Goal: Transaction & Acquisition: Purchase product/service

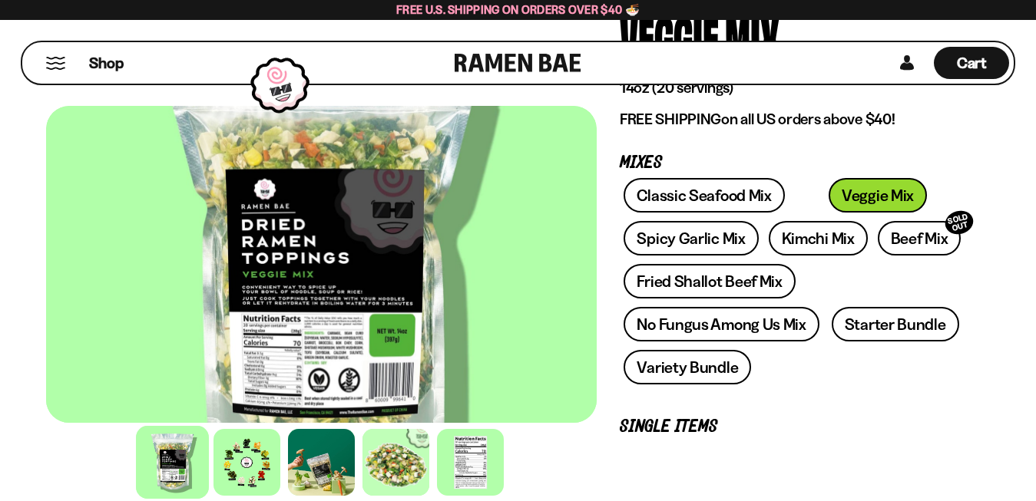
scroll to position [157, 0]
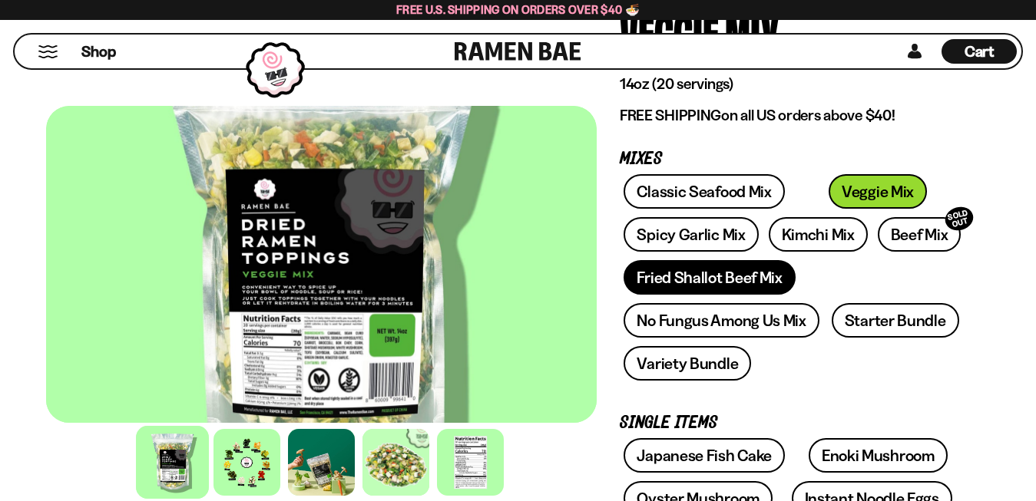
click at [718, 280] on link "Fried Shallot Beef Mix" at bounding box center [708, 277] width 171 height 35
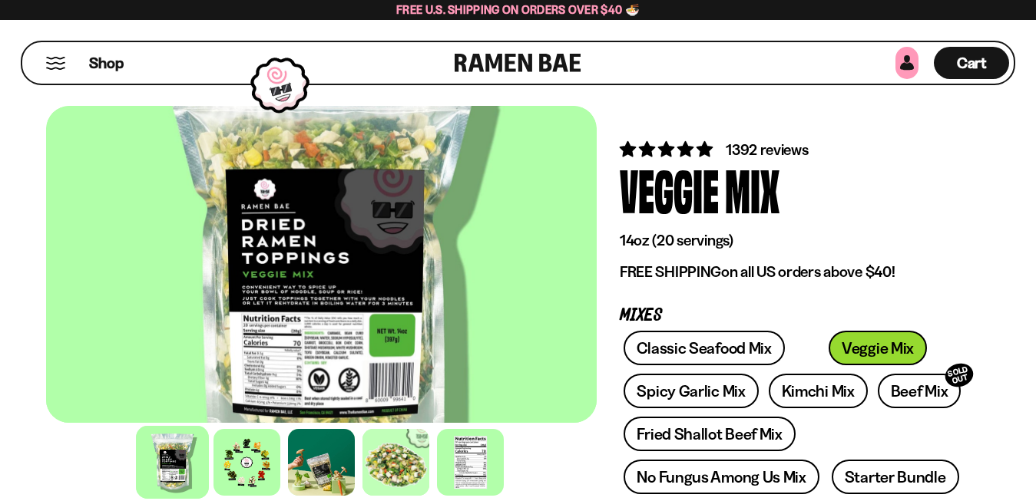
click at [910, 58] on link at bounding box center [906, 63] width 23 height 32
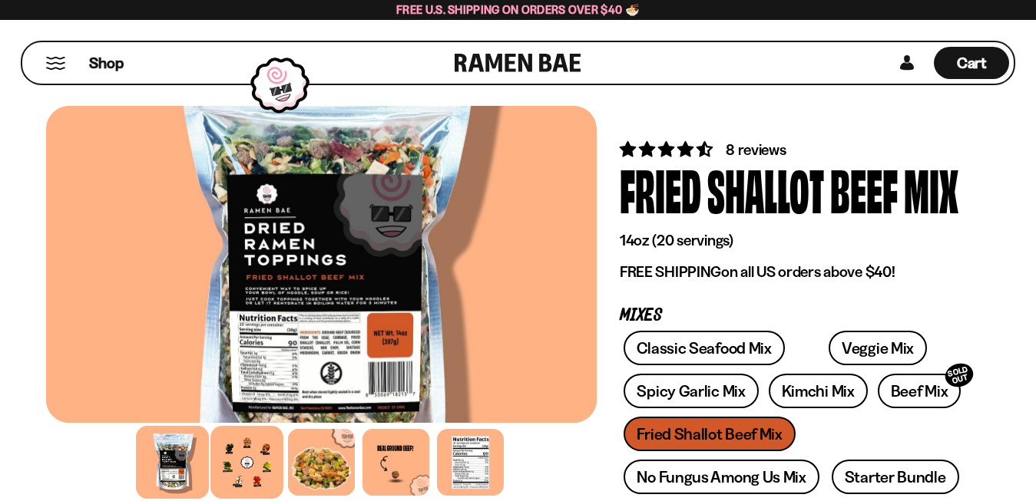
click at [261, 476] on div at bounding box center [246, 462] width 73 height 73
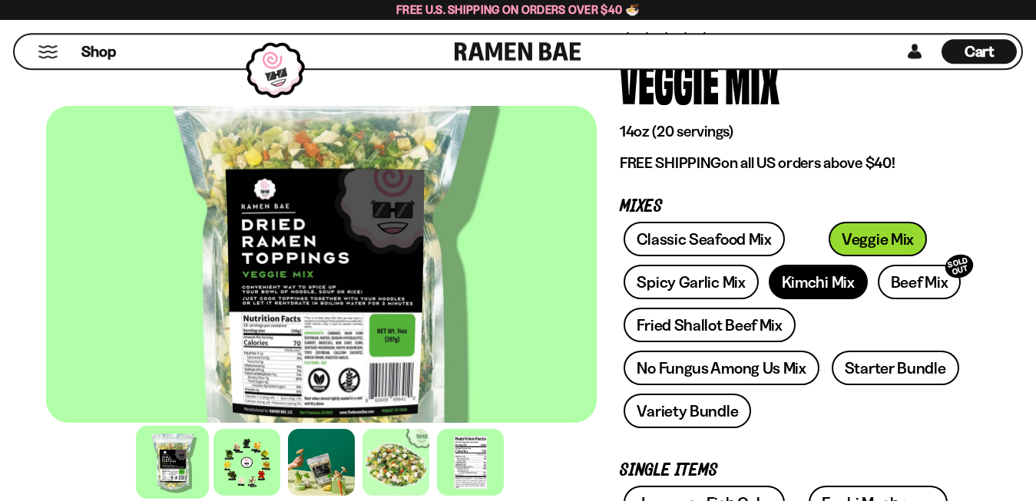
scroll to position [78, 0]
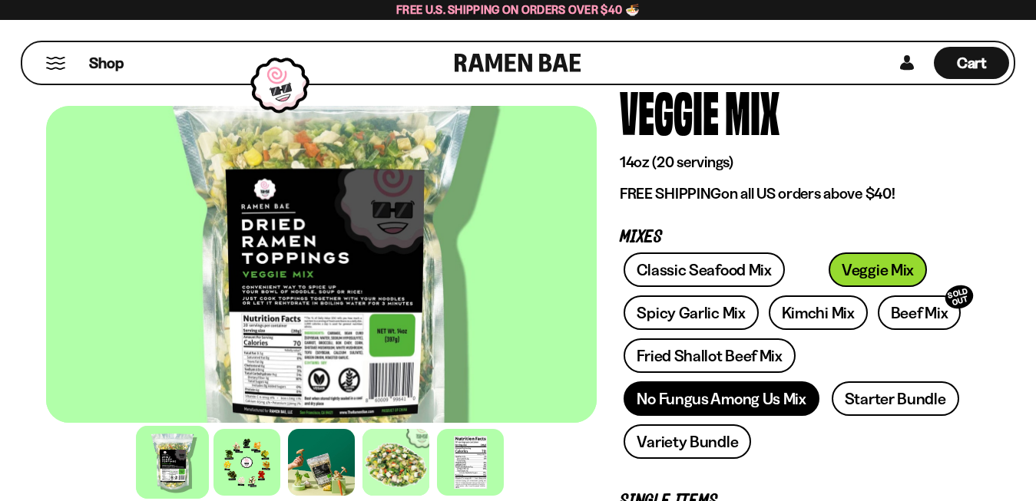
click at [724, 392] on link "No Fungus Among Us Mix" at bounding box center [720, 399] width 195 height 35
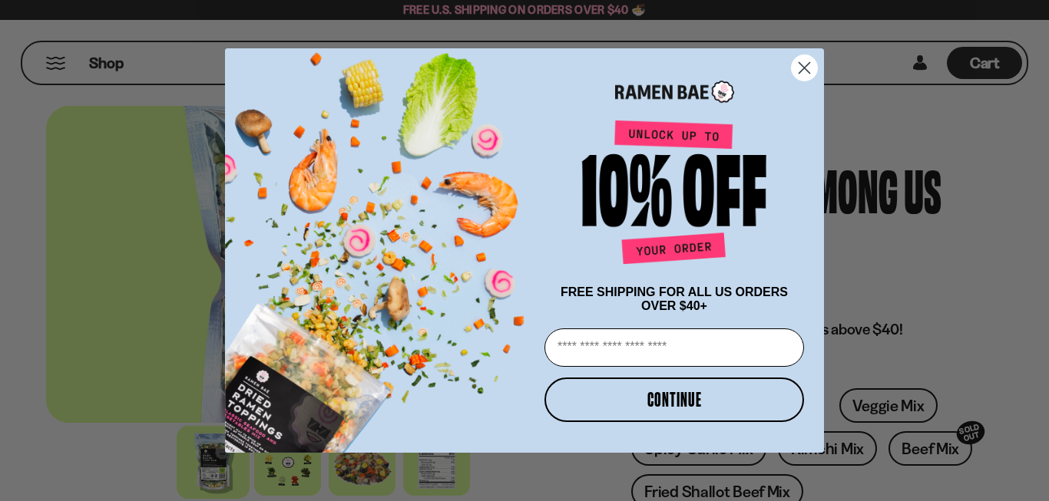
click at [804, 58] on circle "Close dialog" at bounding box center [804, 67] width 25 height 25
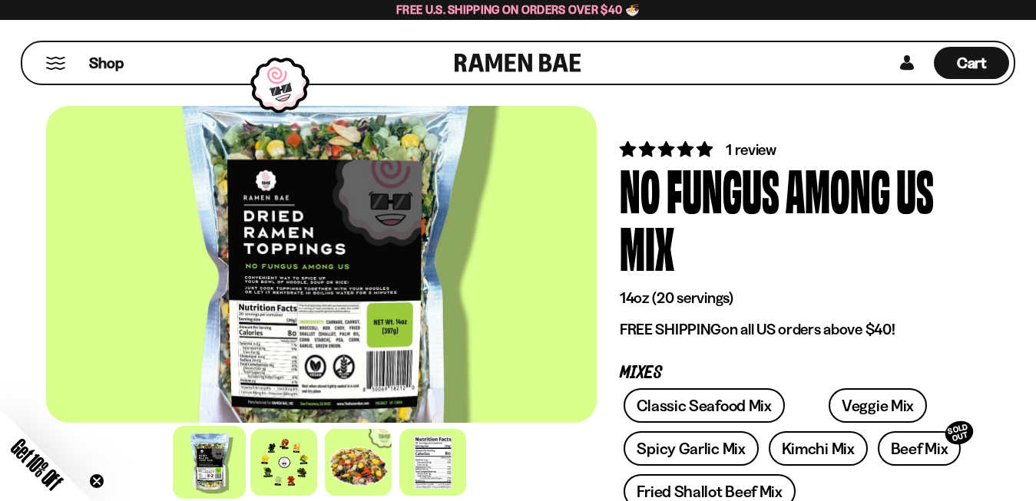
scroll to position [78, 0]
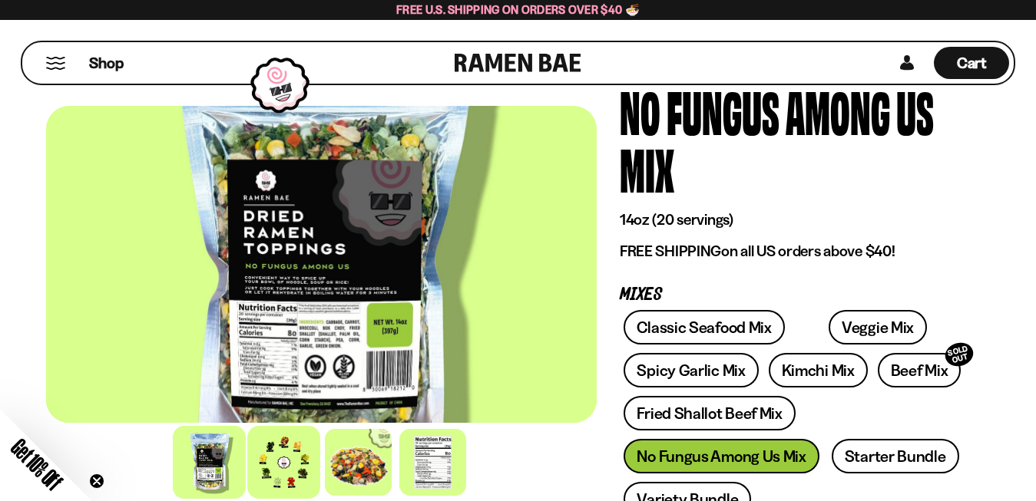
click at [299, 473] on div at bounding box center [284, 462] width 73 height 73
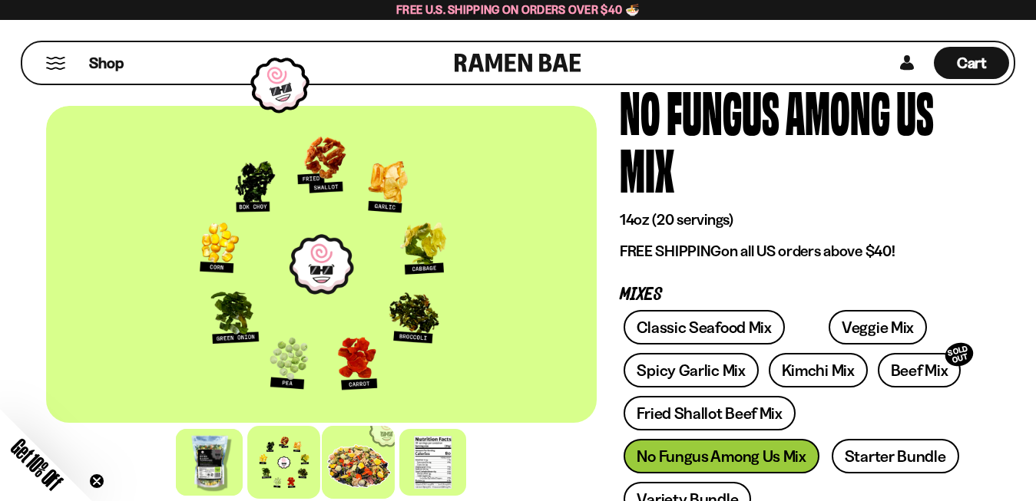
click at [387, 467] on div at bounding box center [358, 462] width 73 height 73
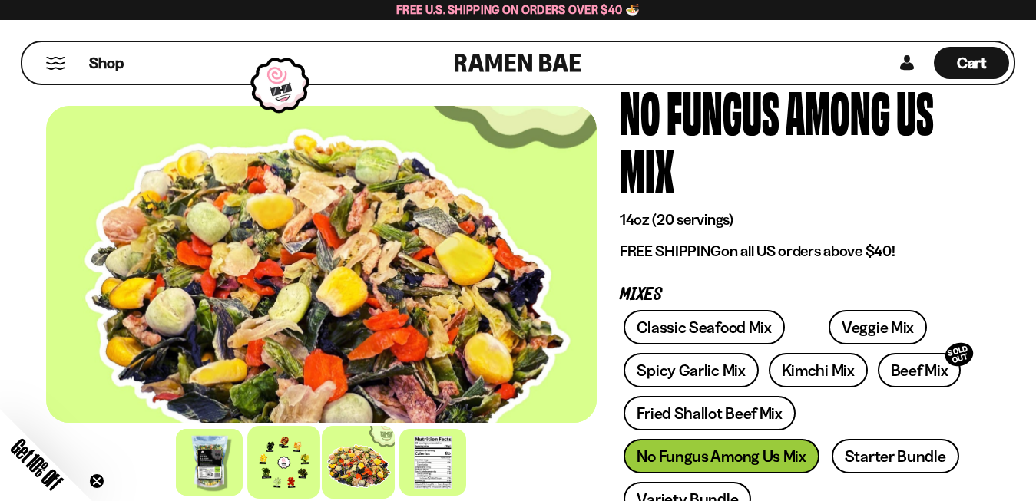
click at [300, 458] on div at bounding box center [284, 462] width 73 height 73
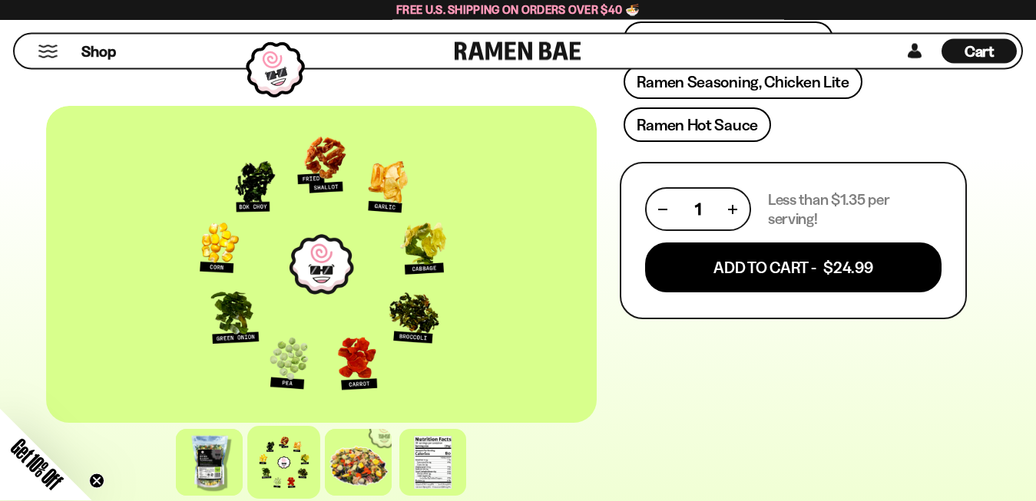
scroll to position [783, 0]
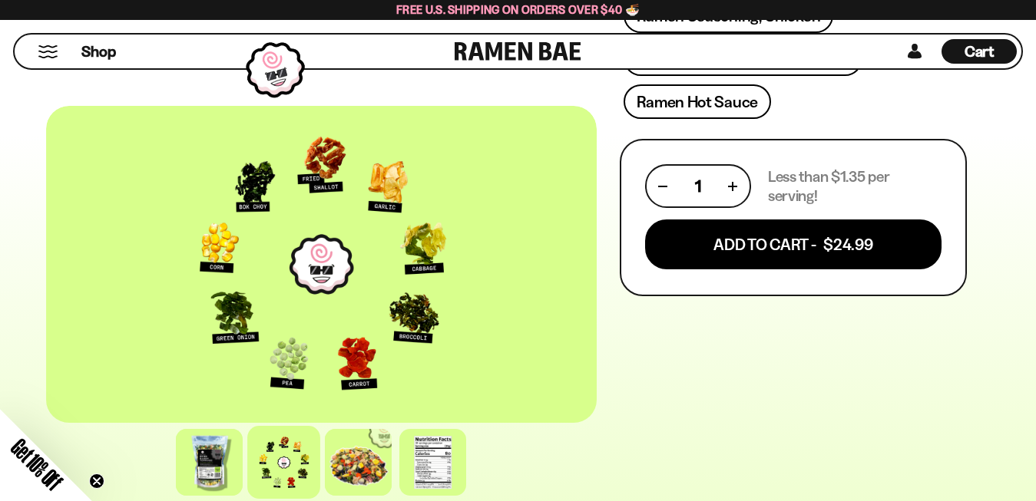
click at [48, 61] on div "Shop" at bounding box center [236, 52] width 435 height 34
click at [48, 58] on button "Mobile Menu Trigger" at bounding box center [48, 51] width 21 height 13
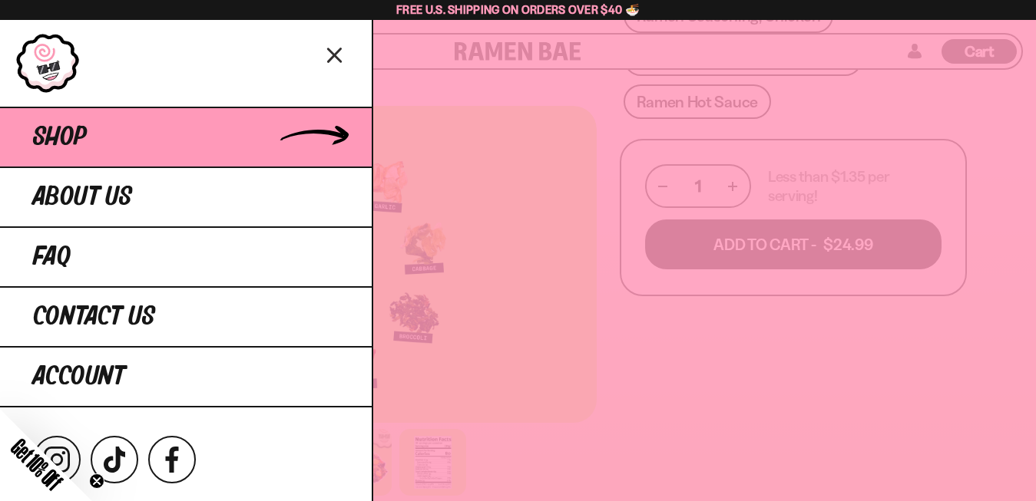
click at [95, 137] on link "Shop" at bounding box center [186, 137] width 372 height 60
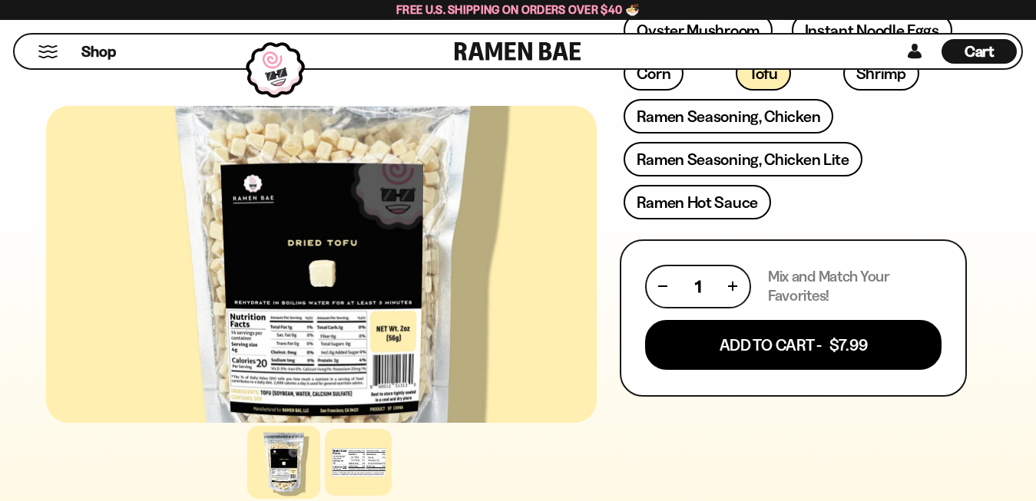
scroll to position [627, 0]
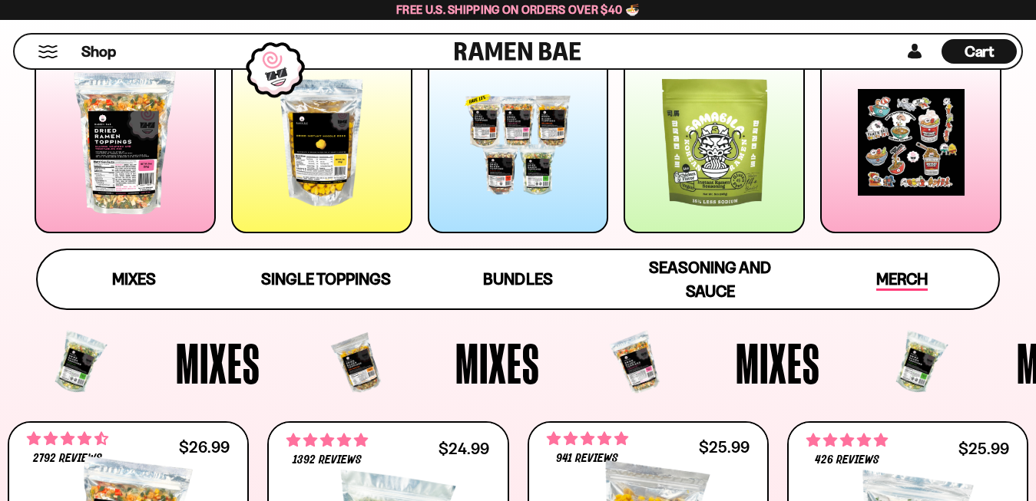
scroll to position [235, 0]
click at [903, 275] on span "Merch" at bounding box center [901, 280] width 51 height 21
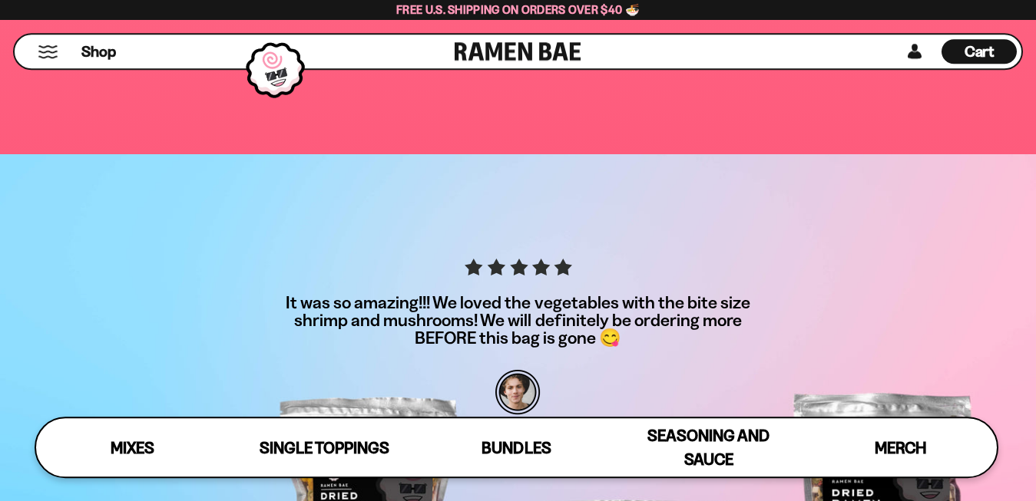
scroll to position [3775, 0]
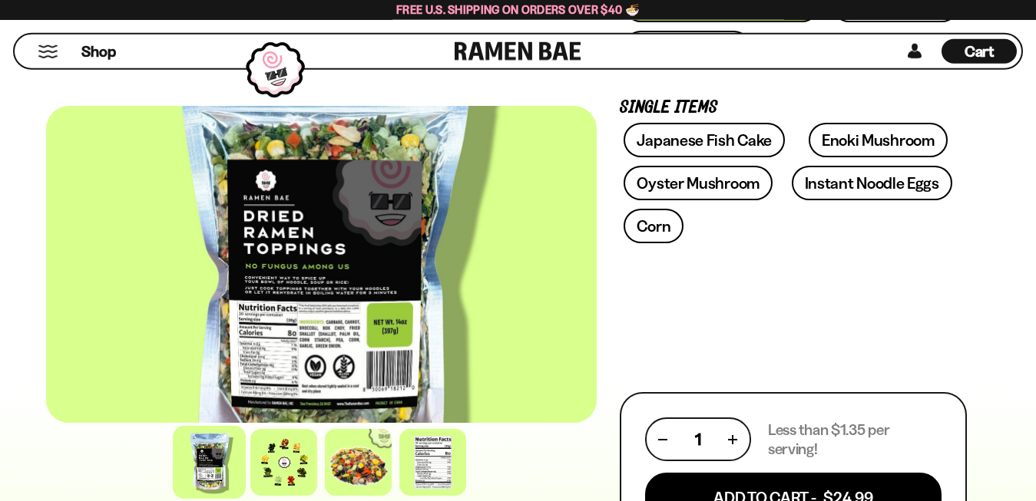
scroll to position [548, 0]
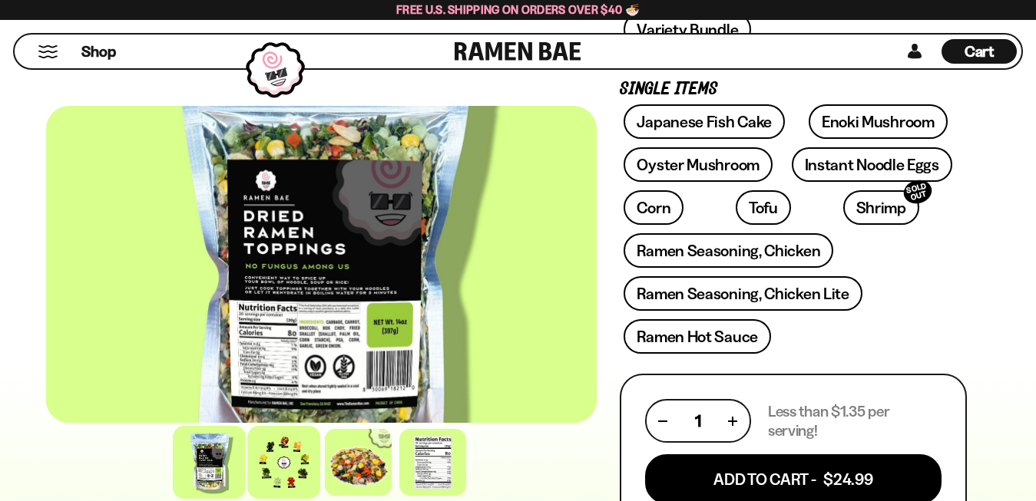
click at [299, 459] on div at bounding box center [284, 462] width 73 height 73
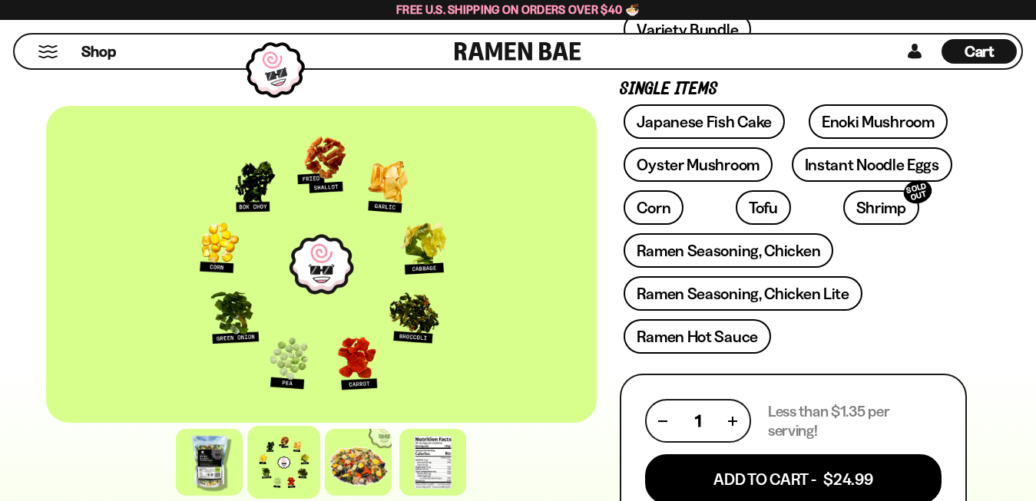
click at [337, 256] on div at bounding box center [321, 264] width 551 height 317
click at [434, 470] on div at bounding box center [433, 462] width 73 height 73
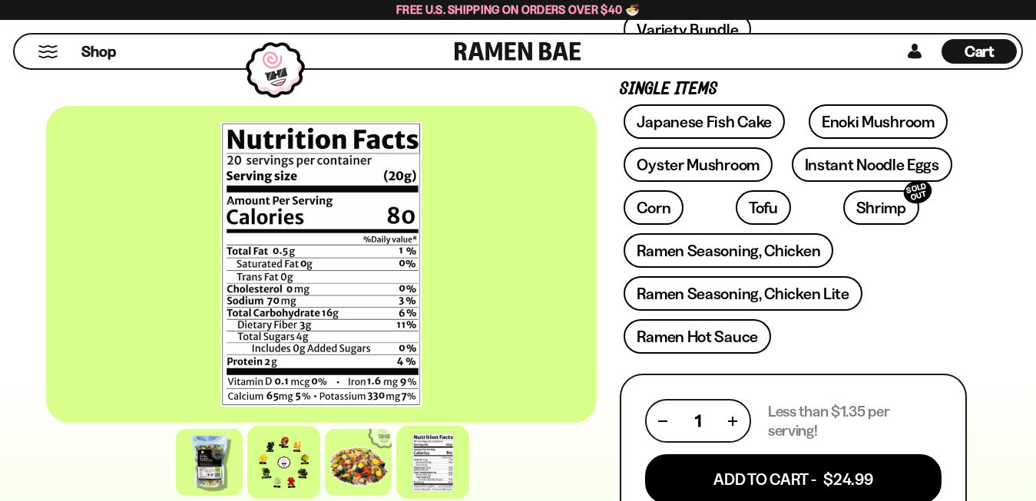
click at [296, 440] on div at bounding box center [284, 462] width 73 height 73
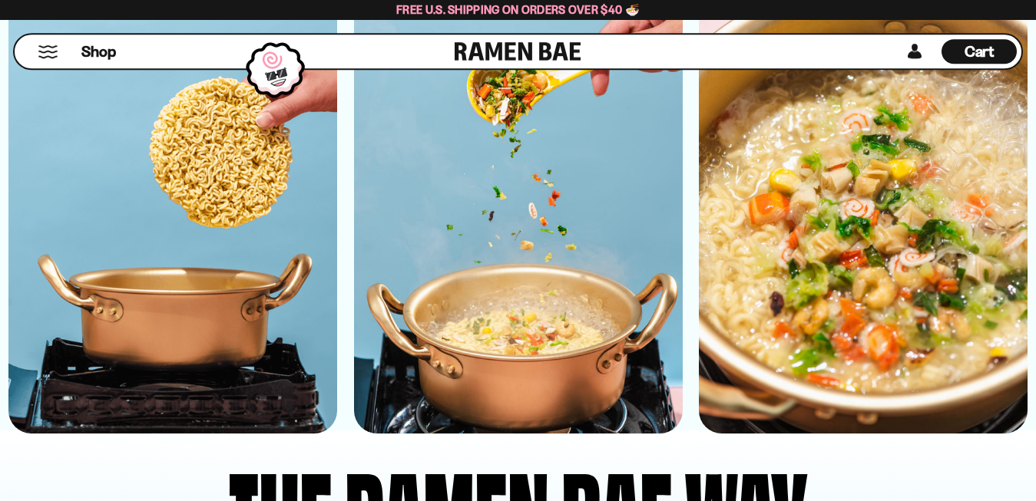
scroll to position [3837, 0]
